Goal: Task Accomplishment & Management: Manage account settings

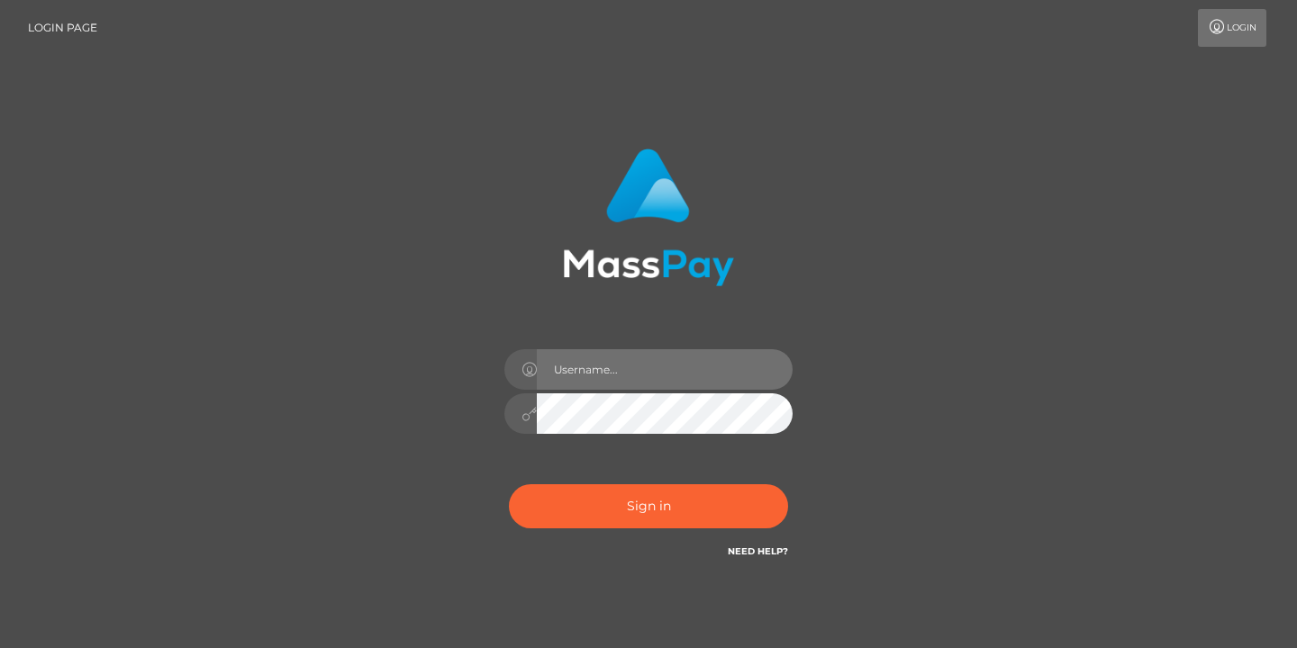
drag, startPoint x: 558, startPoint y: 371, endPoint x: 580, endPoint y: 373, distance: 21.7
click at [558, 371] on input "text" at bounding box center [665, 369] width 256 height 41
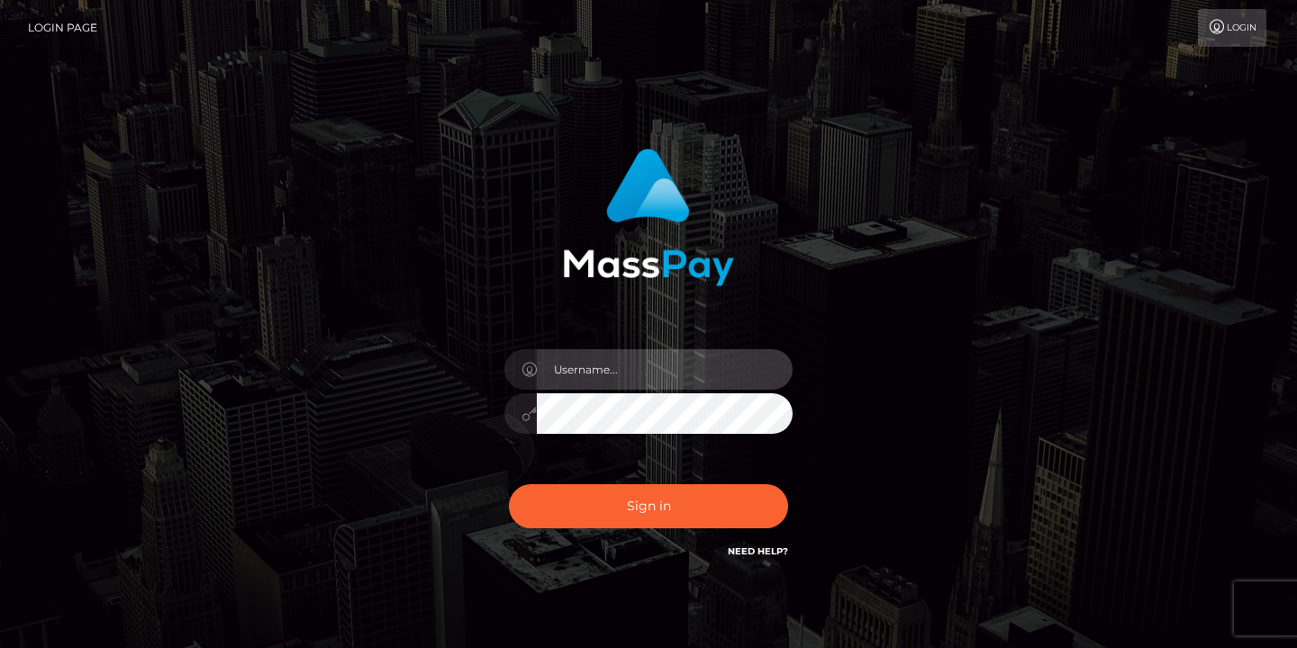
type input "[EMAIL_ADDRESS][DOMAIN_NAME]"
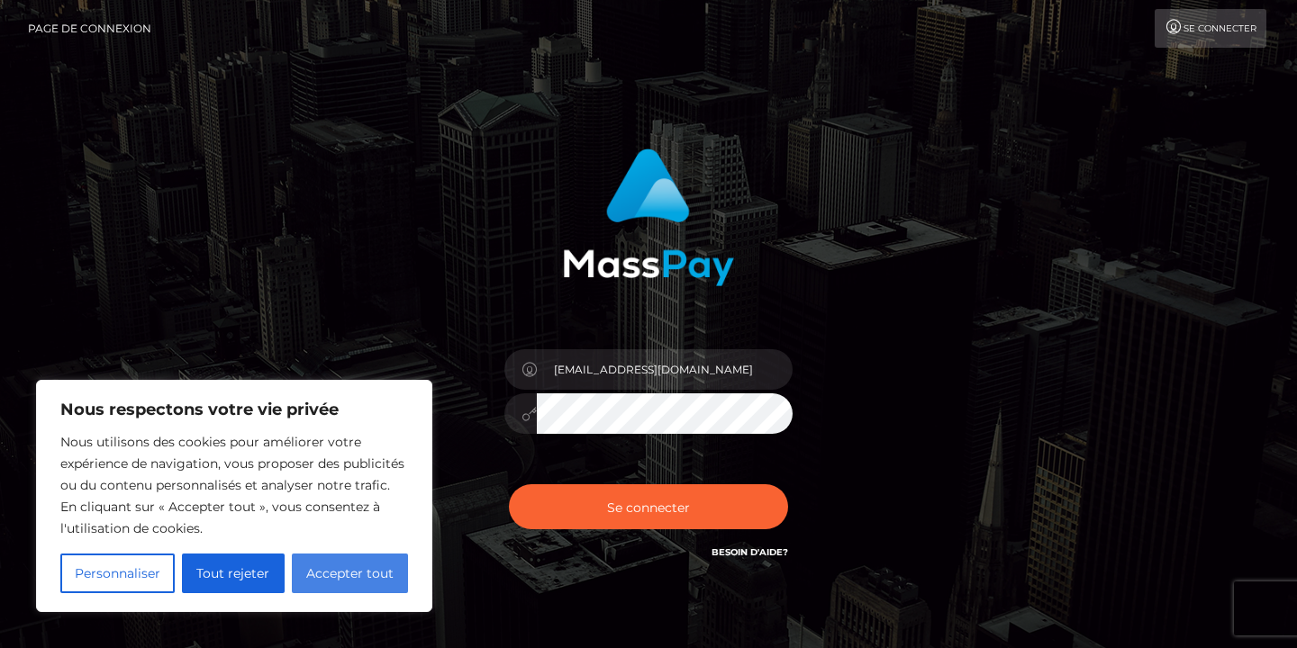
click at [336, 571] on font "Accepter tout" at bounding box center [349, 574] width 87 height 16
checkbox input "true"
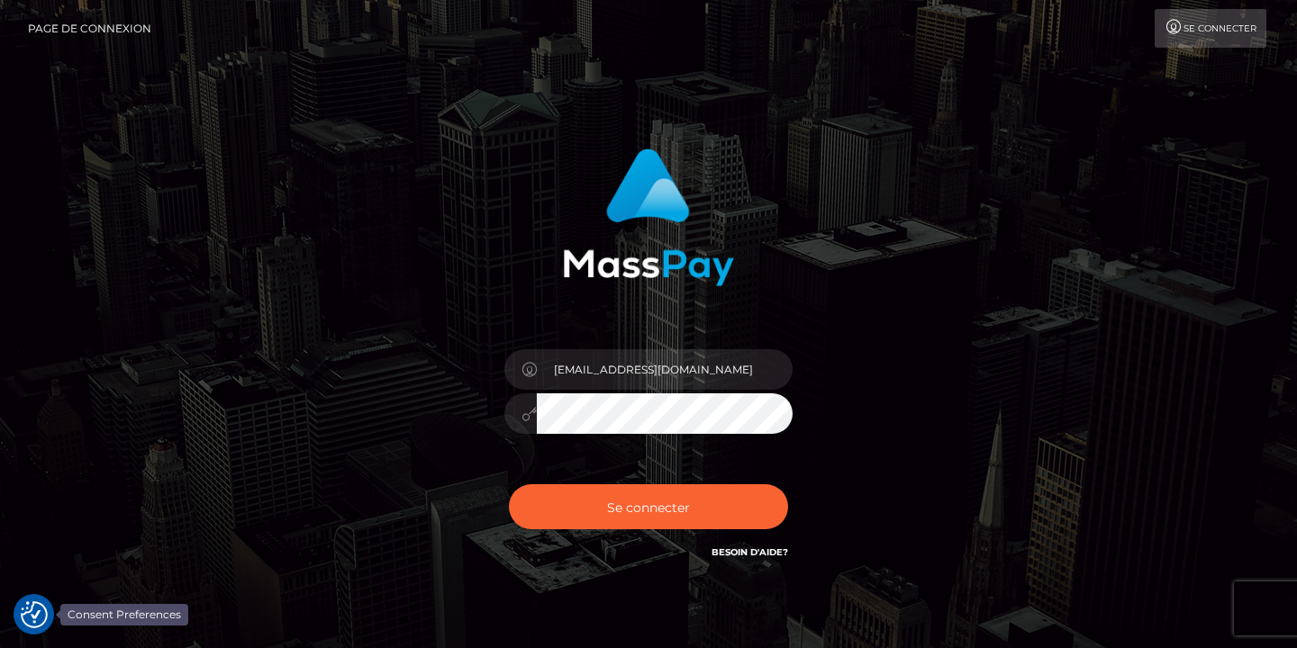
click at [32, 612] on img "Préférences de consentement" at bounding box center [34, 615] width 27 height 27
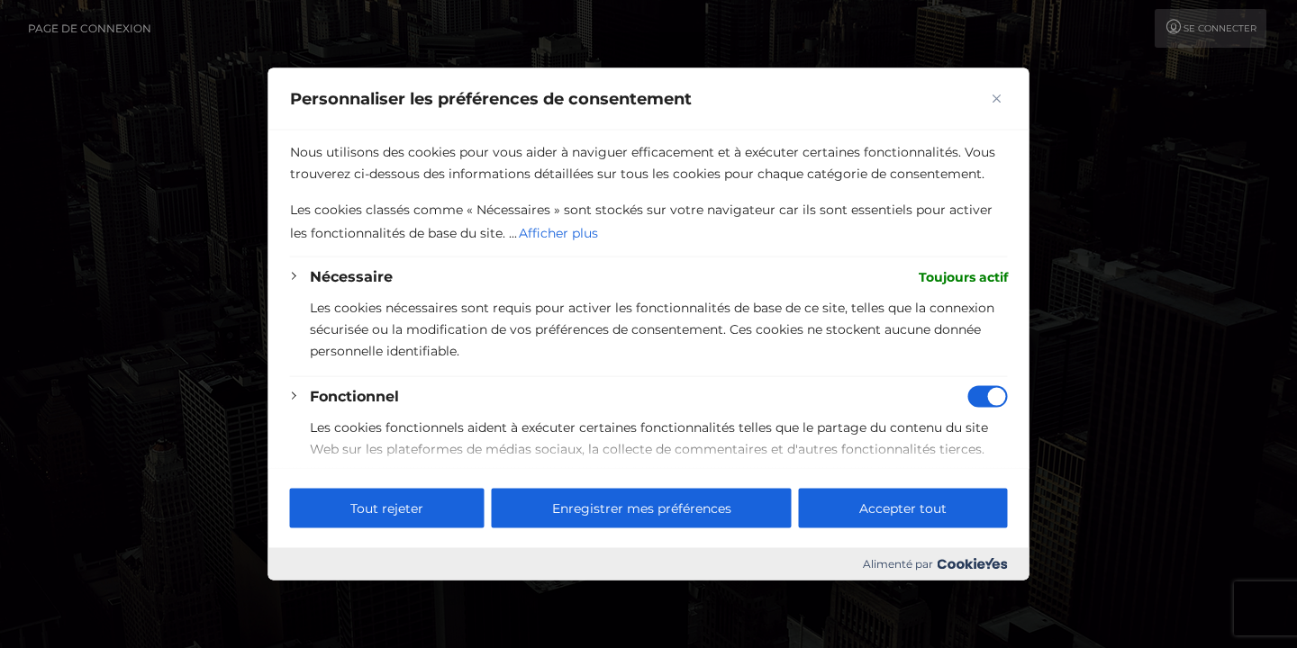
click at [899, 503] on font "Accepter tout" at bounding box center [902, 508] width 87 height 16
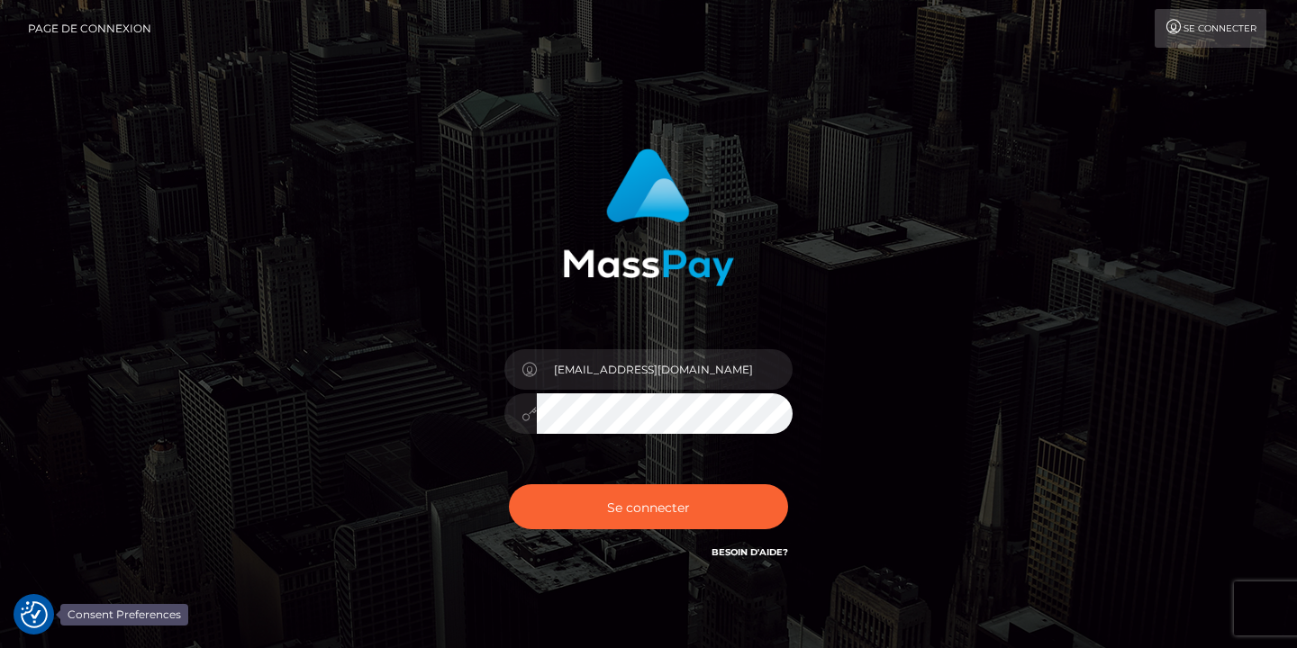
click at [34, 610] on img "Préférences de consentement" at bounding box center [34, 615] width 27 height 27
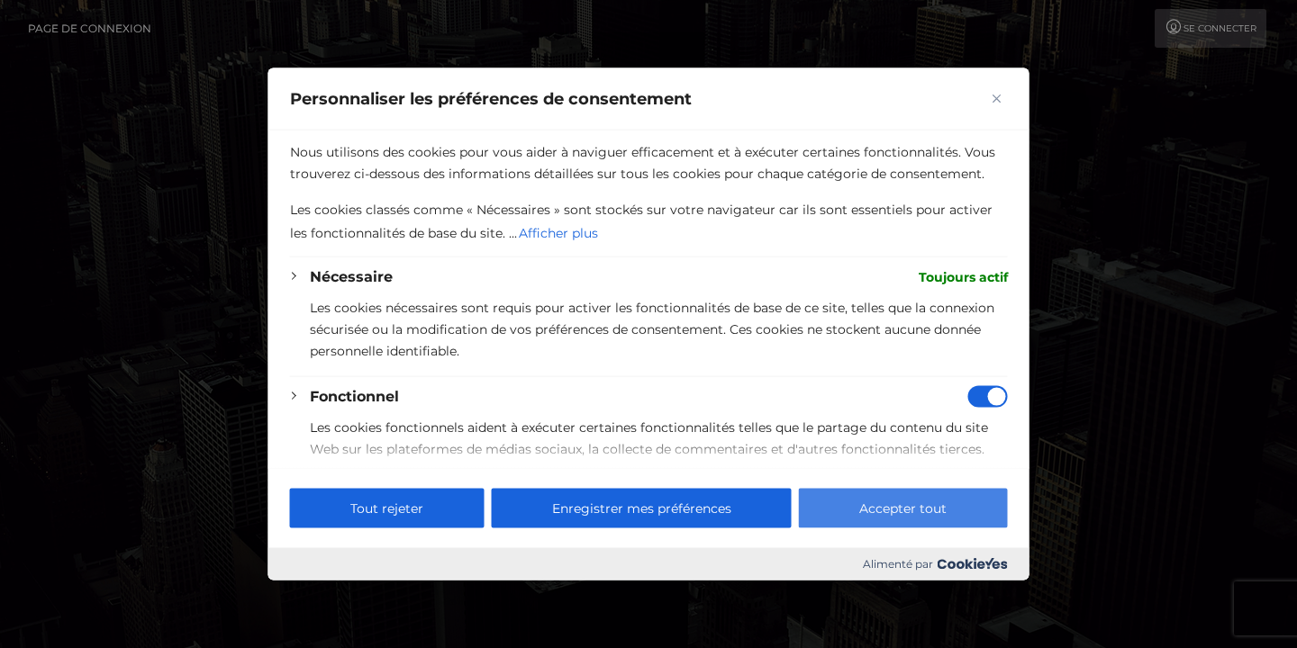
click at [912, 503] on font "Accepter tout" at bounding box center [902, 508] width 87 height 16
